Goal: Transaction & Acquisition: Purchase product/service

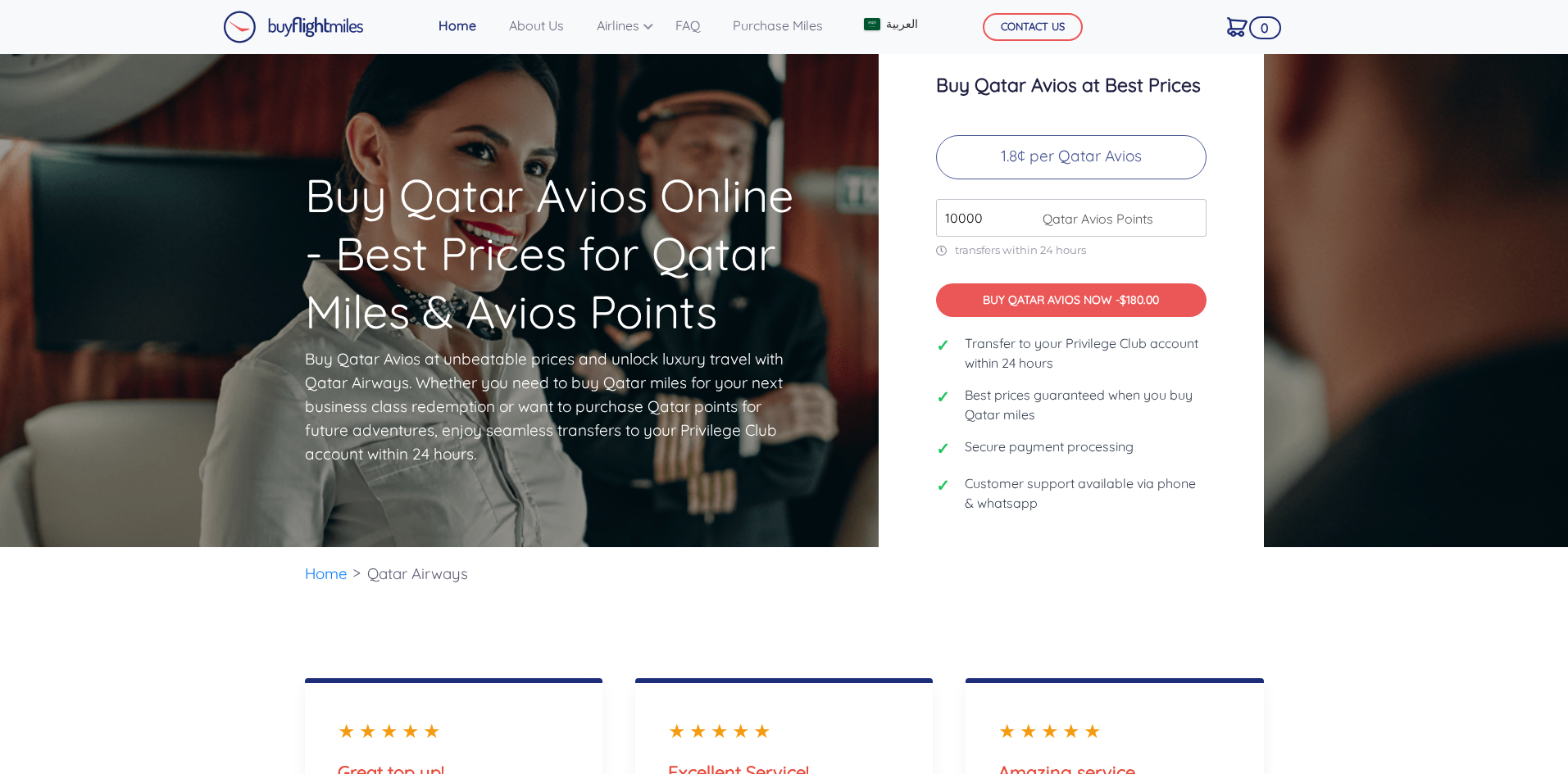
click at [1057, 160] on p "1.8¢ per Qatar Avios" at bounding box center [1070, 157] width 271 height 45
click at [903, 12] on link "العربية" at bounding box center [890, 24] width 65 height 31
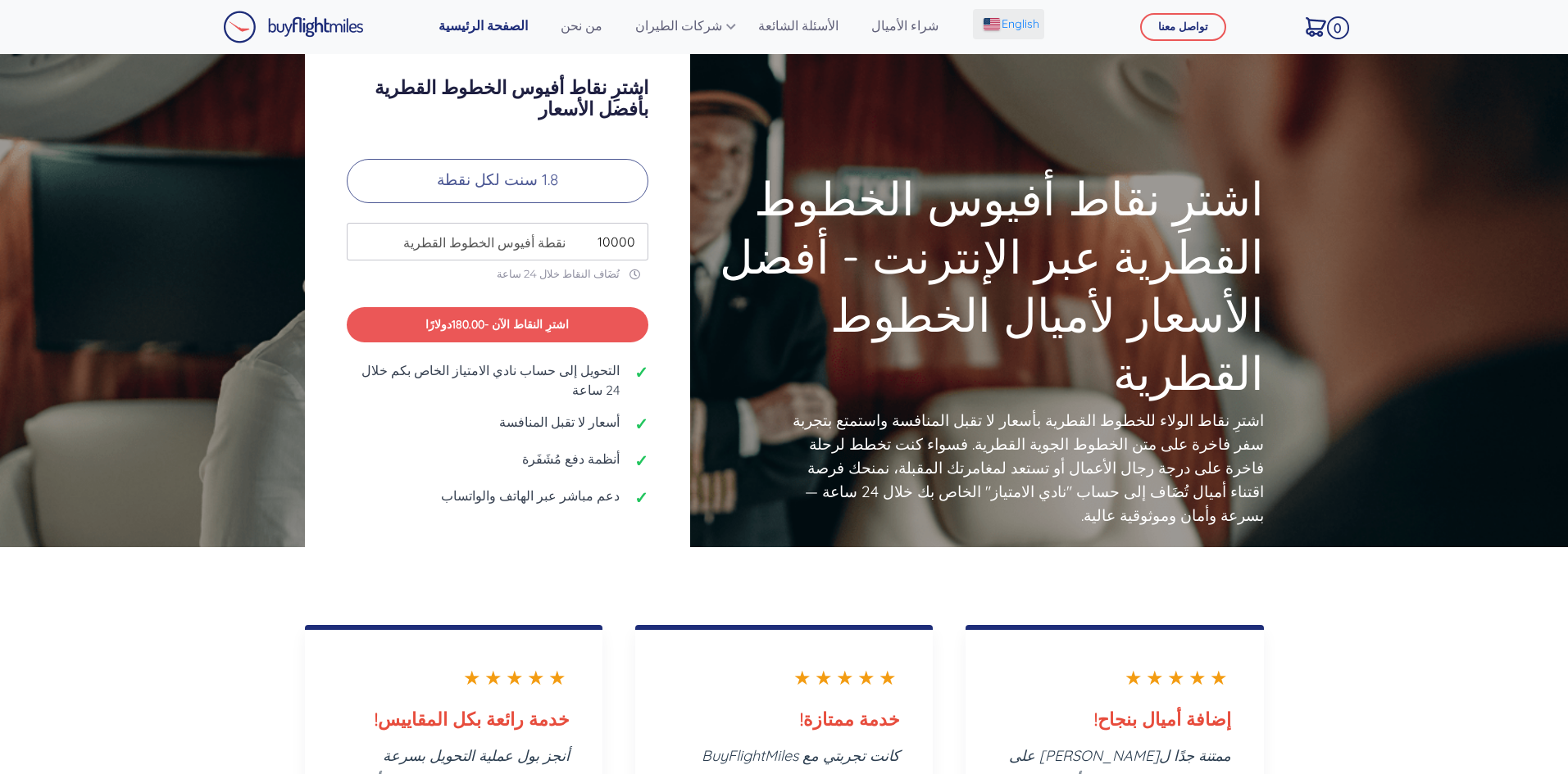
click at [1015, 23] on span "English" at bounding box center [1020, 24] width 38 height 17
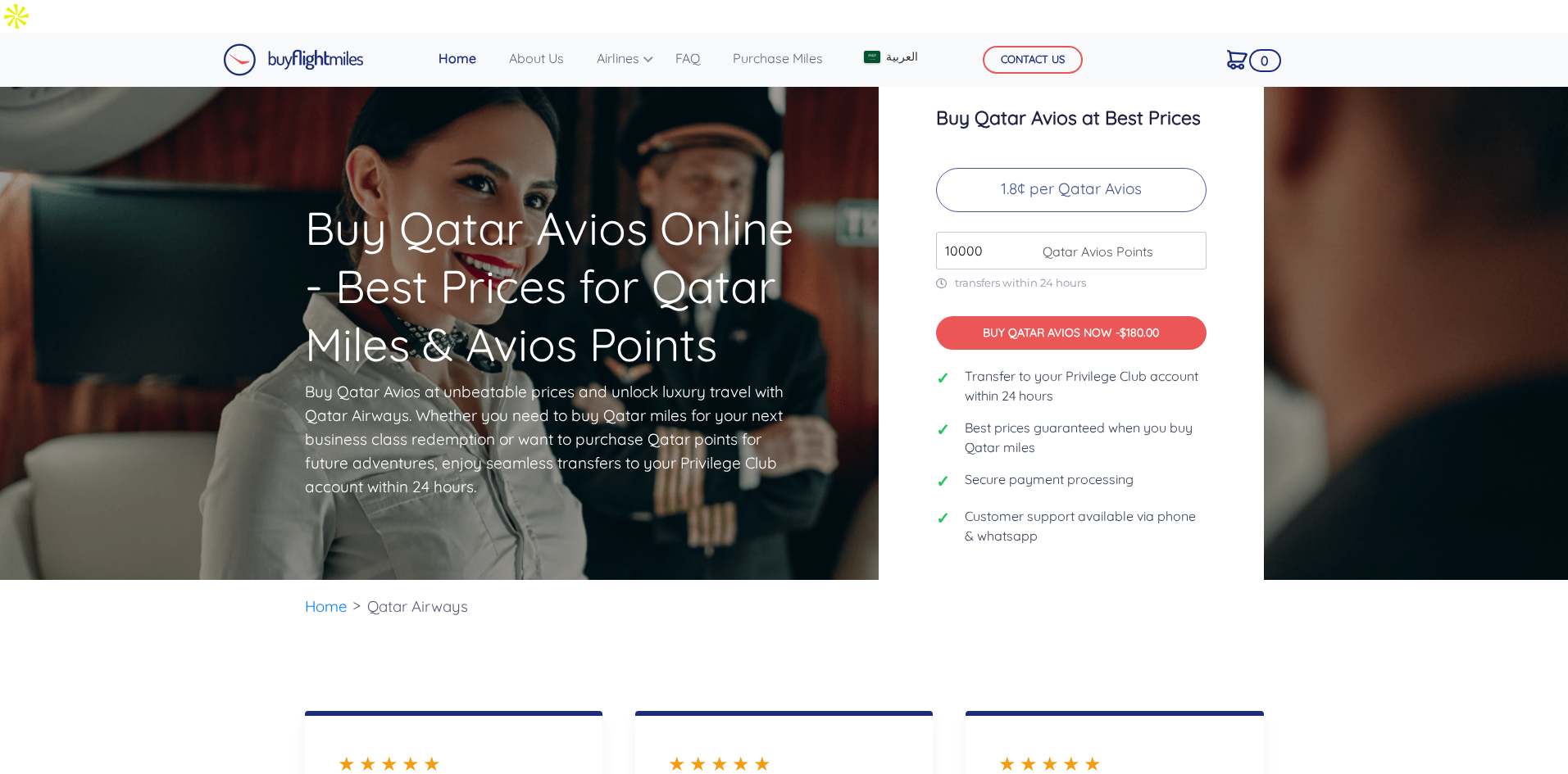
click at [1105, 167] on p "1.8¢ per Qatar Avios" at bounding box center [1070, 189] width 271 height 45
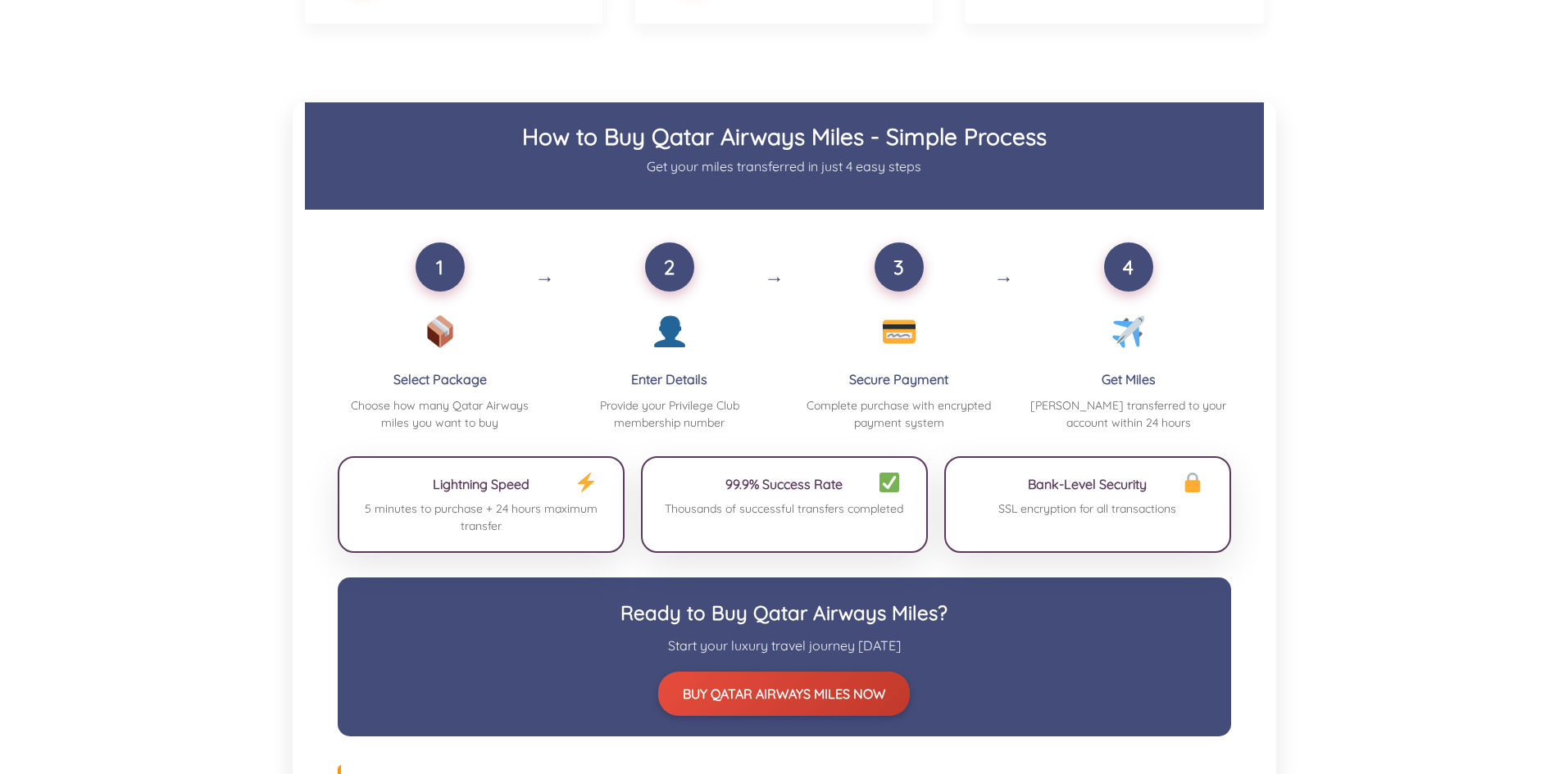
scroll to position [1148, 0]
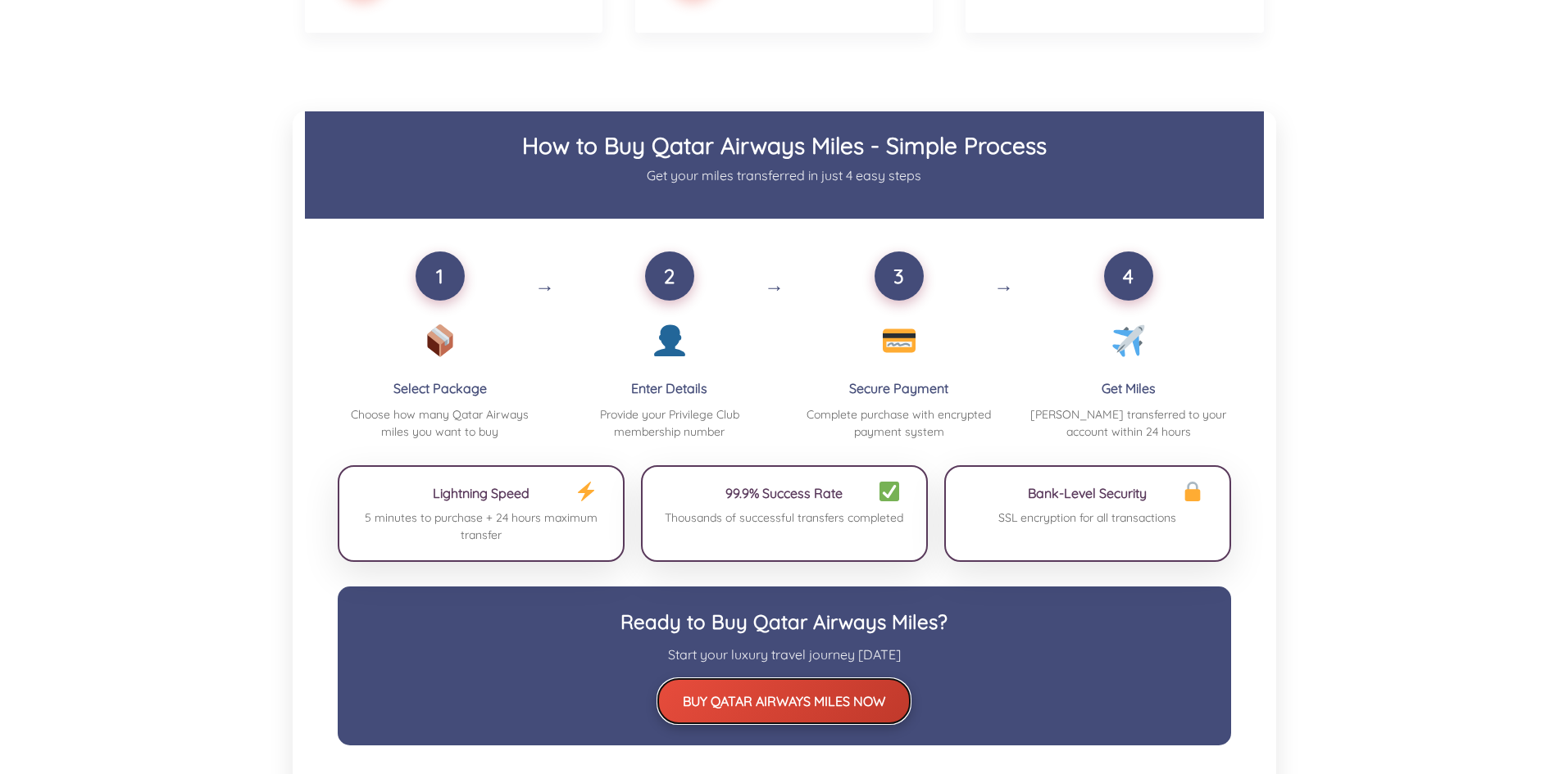
click at [776, 679] on button "BUY QATAR AIRWAYS MILES NOW" at bounding box center [784, 701] width 252 height 45
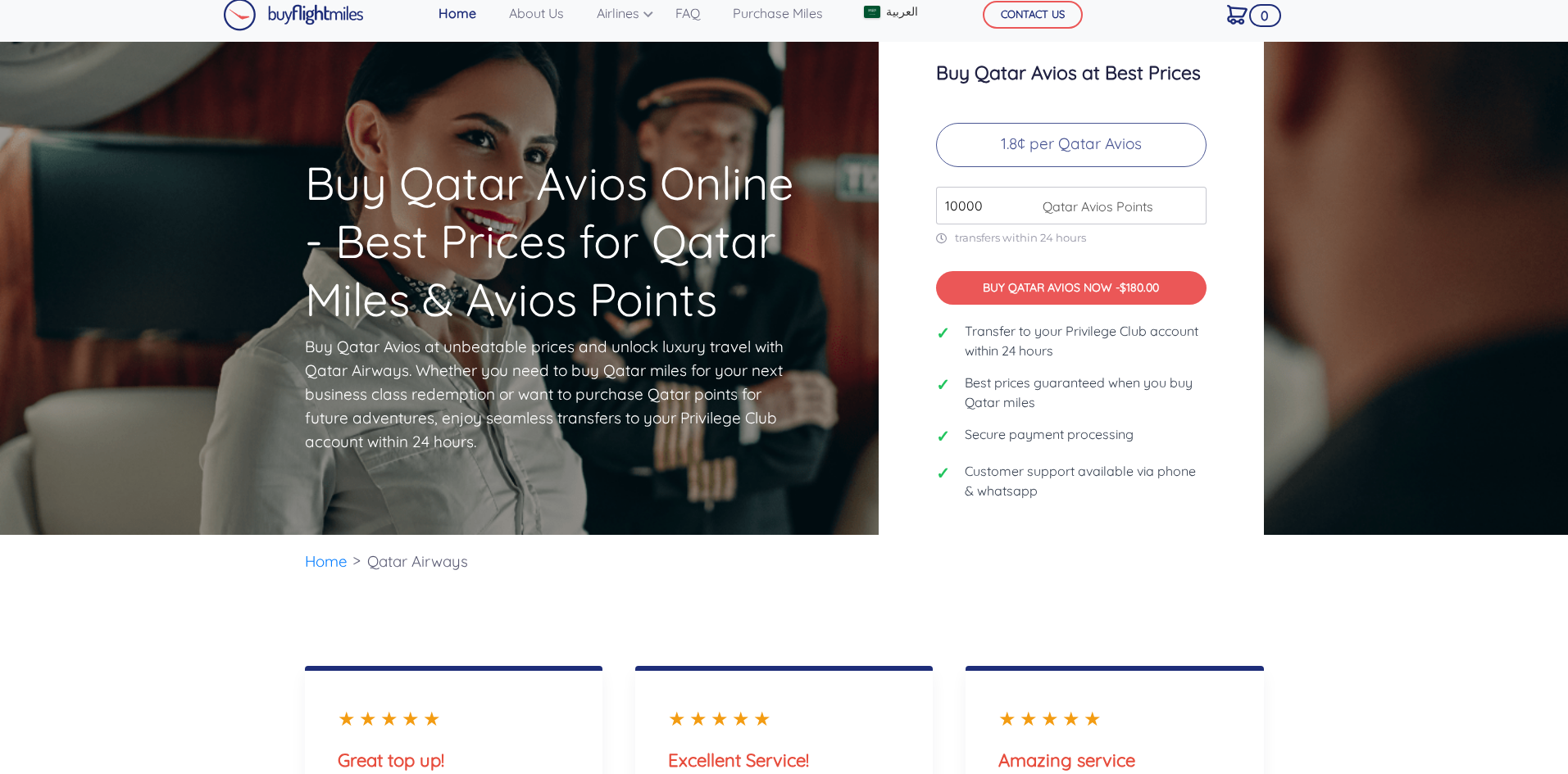
scroll to position [34, 0]
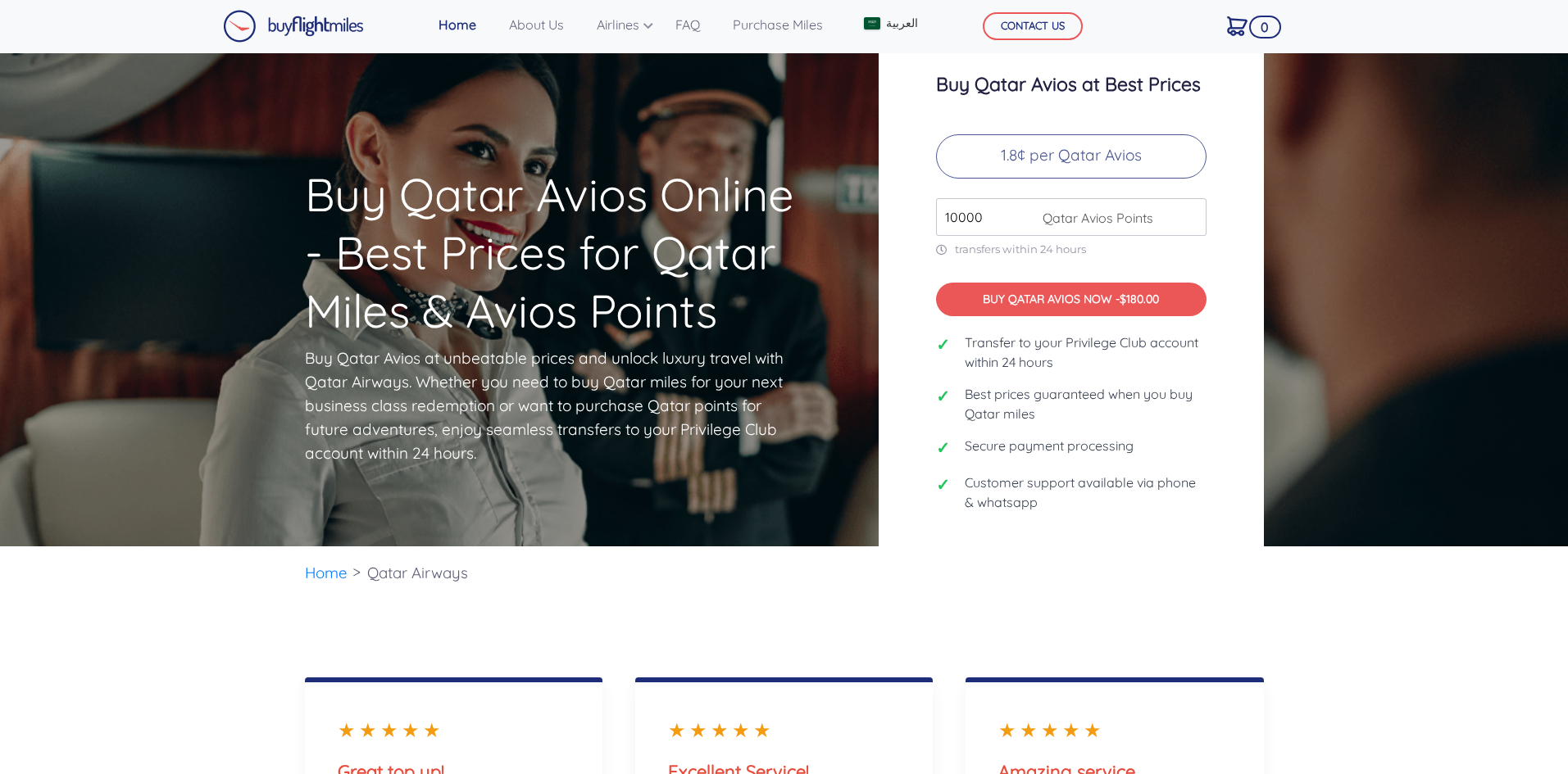
click at [1133, 208] on span "Qatar Avios Points" at bounding box center [1093, 218] width 119 height 20
drag, startPoint x: 953, startPoint y: 184, endPoint x: 941, endPoint y: 182, distance: 12.2
click at [941, 198] on input "10000" at bounding box center [1070, 217] width 271 height 38
type input "45000"
click at [1125, 135] on p "1.8¢ per Qatar Avios" at bounding box center [1070, 157] width 271 height 45
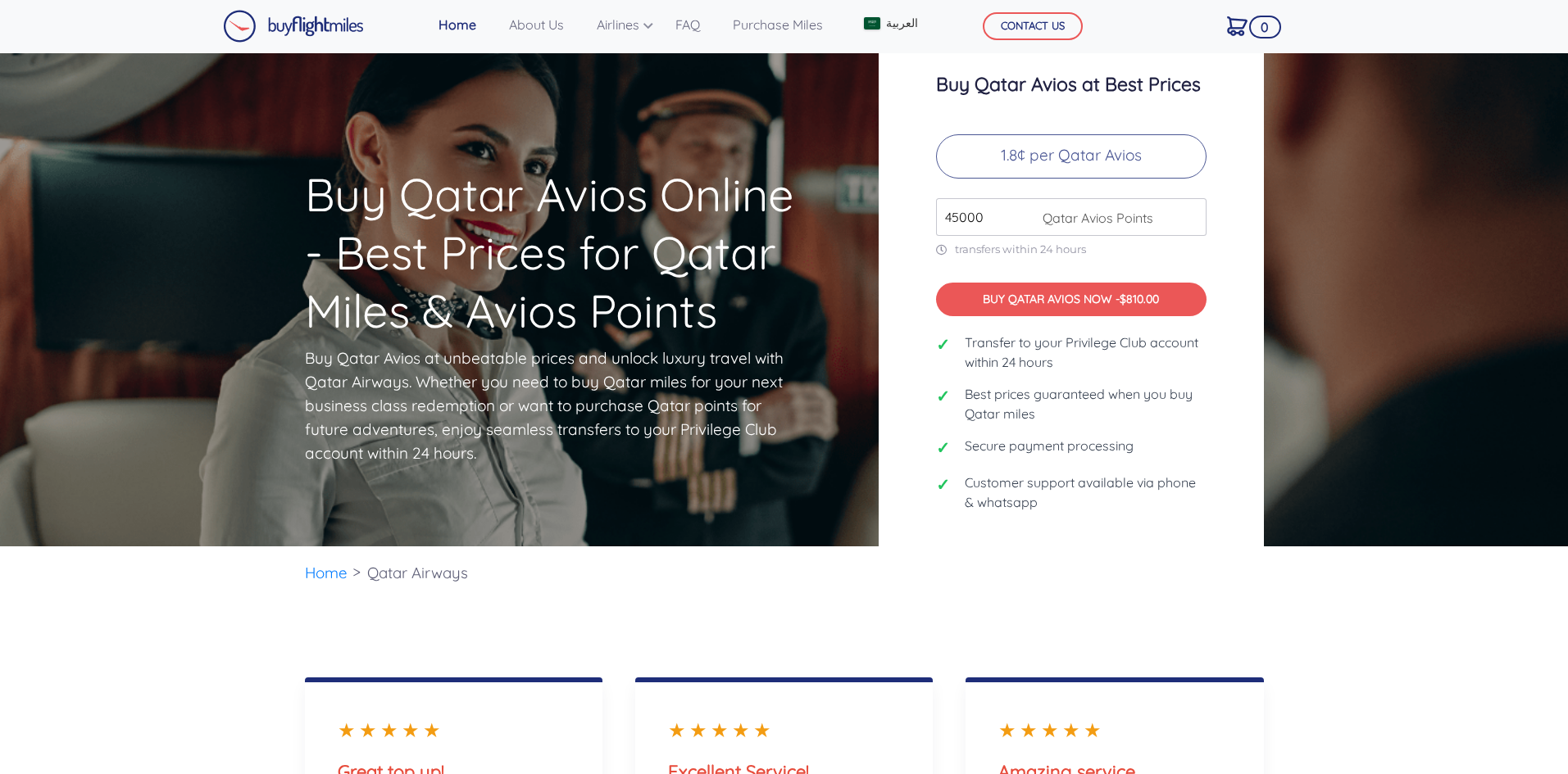
scroll to position [0, 0]
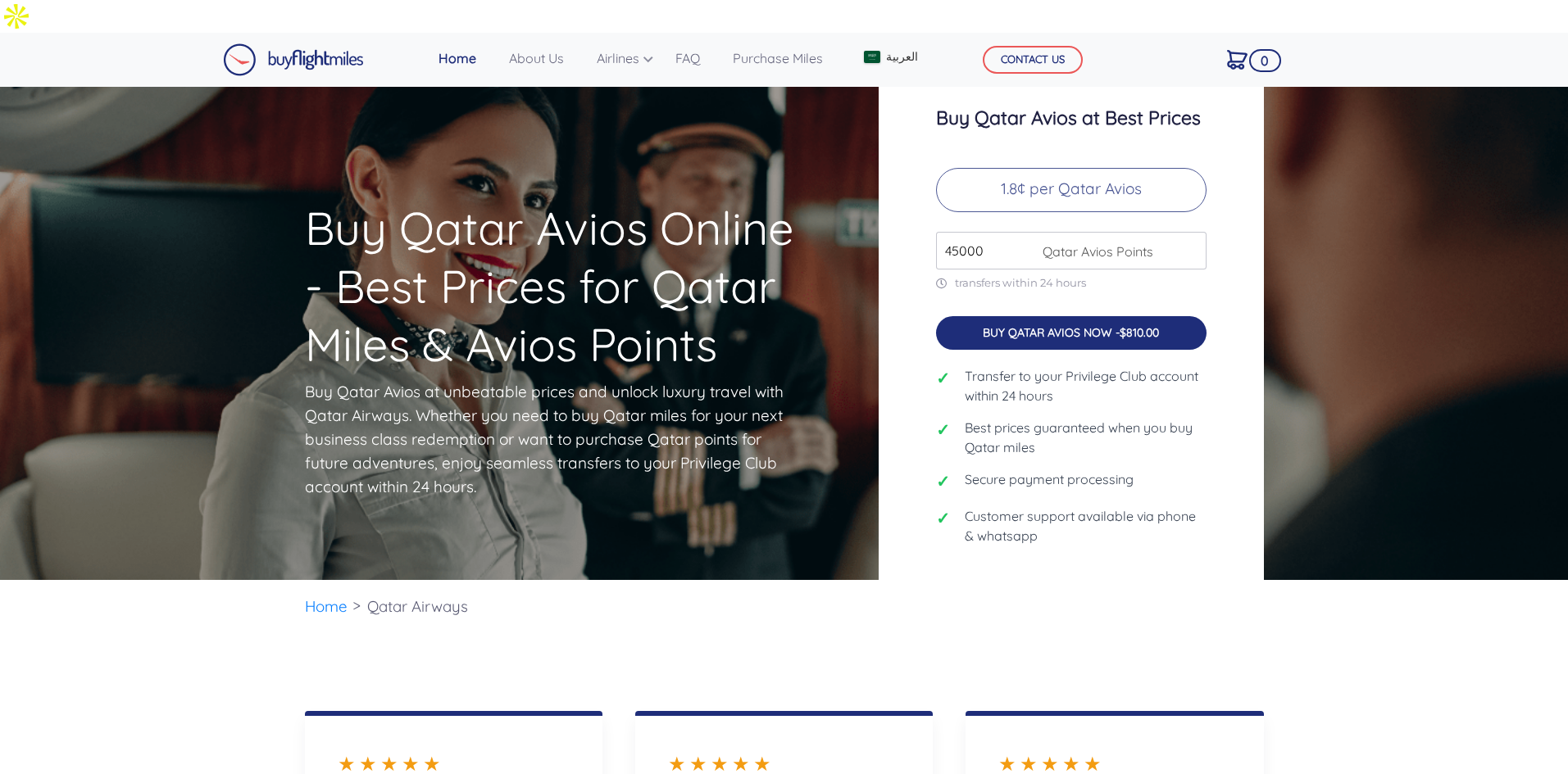
click at [1138, 325] on span "$810.00" at bounding box center [1139, 332] width 40 height 15
